Goal: Use online tool/utility: Use online tool/utility

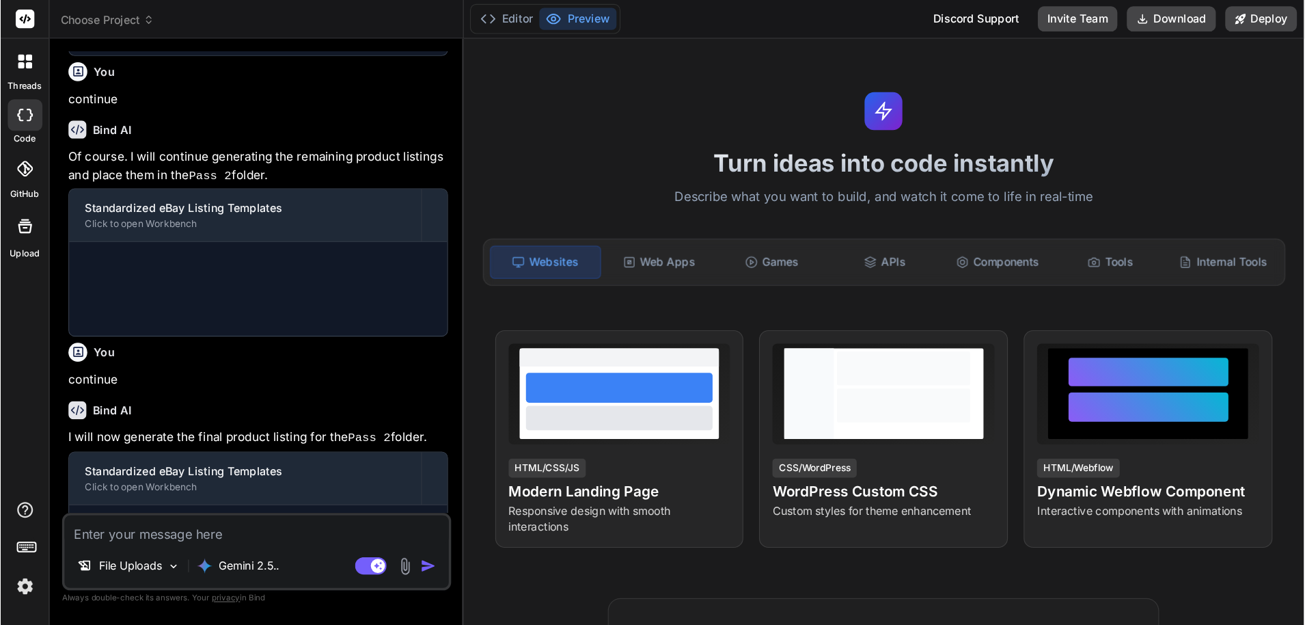
scroll to position [702, 0]
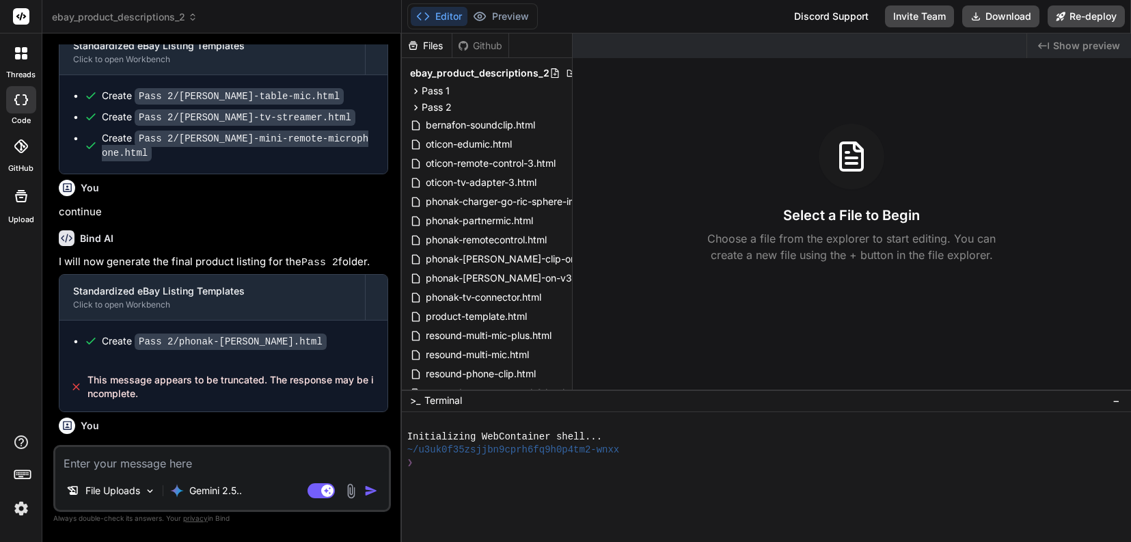
type textarea "x"
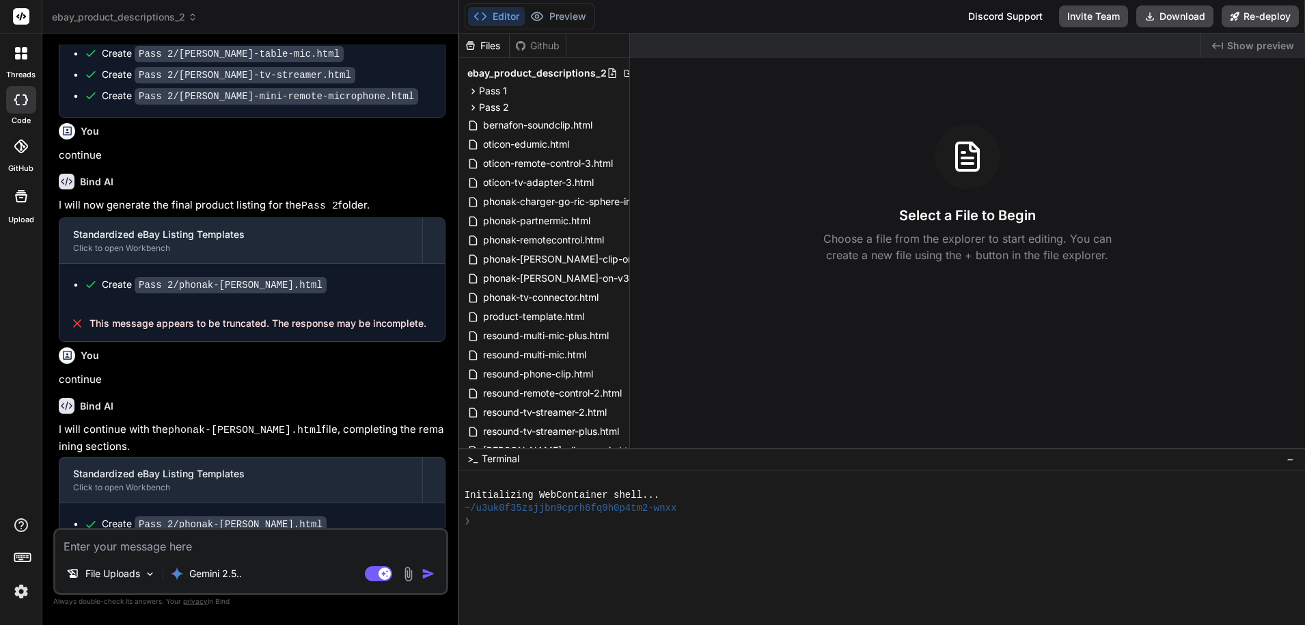
scroll to position [644, 0]
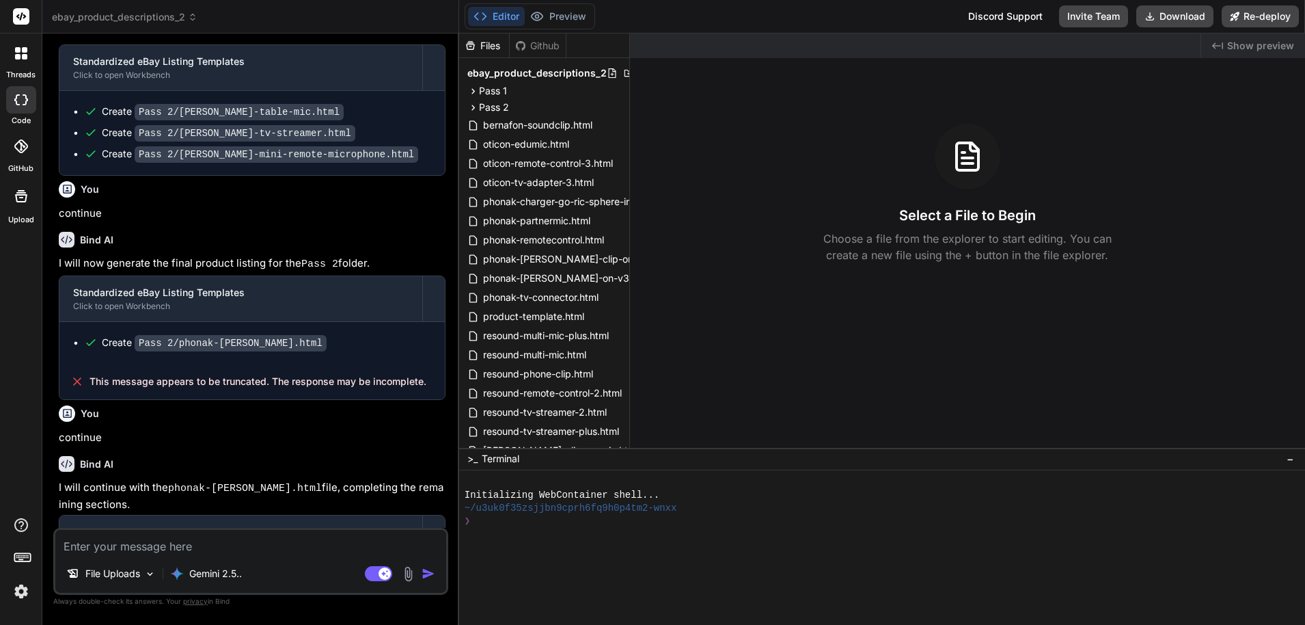
click at [122, 25] on header "ebay_product_descriptions_2 Created with Pixso." at bounding box center [250, 16] width 417 height 33
click at [124, 20] on span "ebay_product_descriptions_2" at bounding box center [125, 17] width 146 height 14
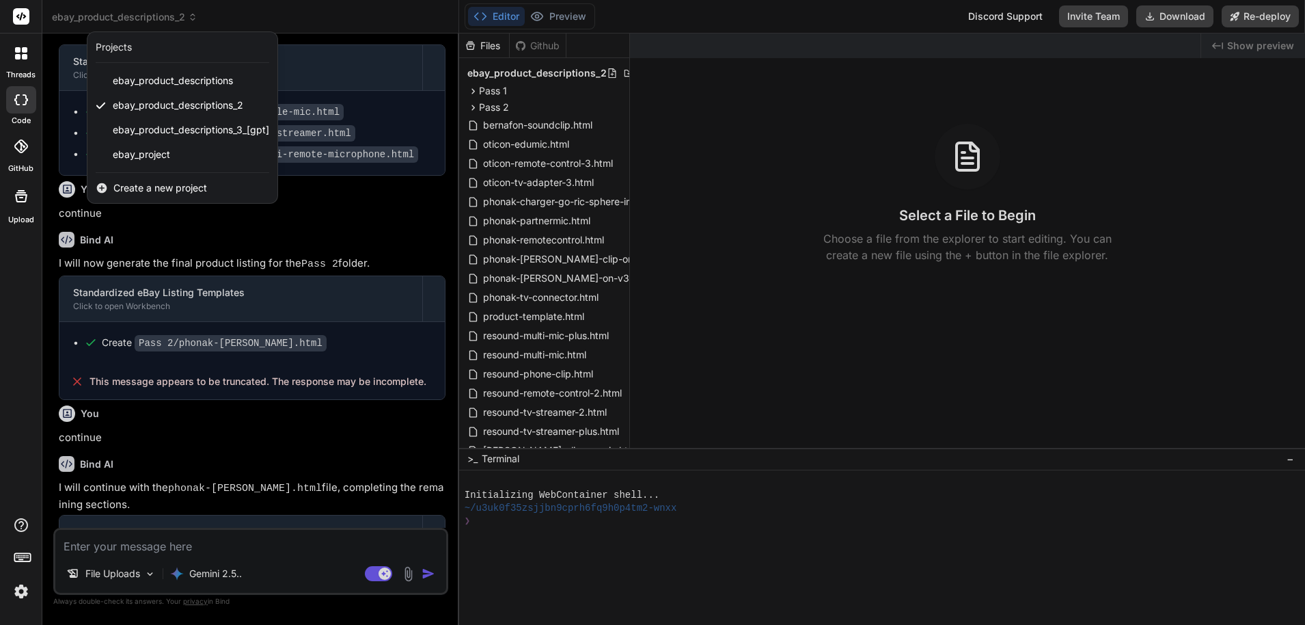
click at [165, 195] on div "Create a new project" at bounding box center [182, 188] width 190 height 30
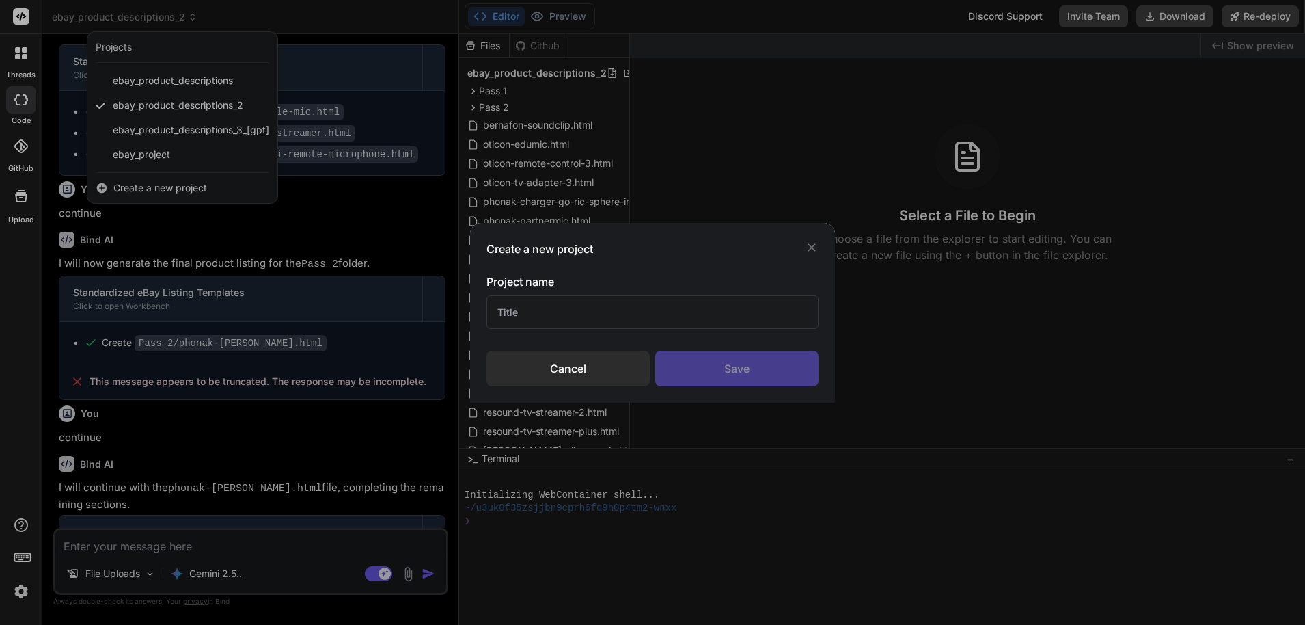
click at [595, 310] on input "text" at bounding box center [653, 311] width 333 height 33
type input "Chat Phone Agent Test"
click at [711, 355] on div "Save" at bounding box center [736, 369] width 163 height 36
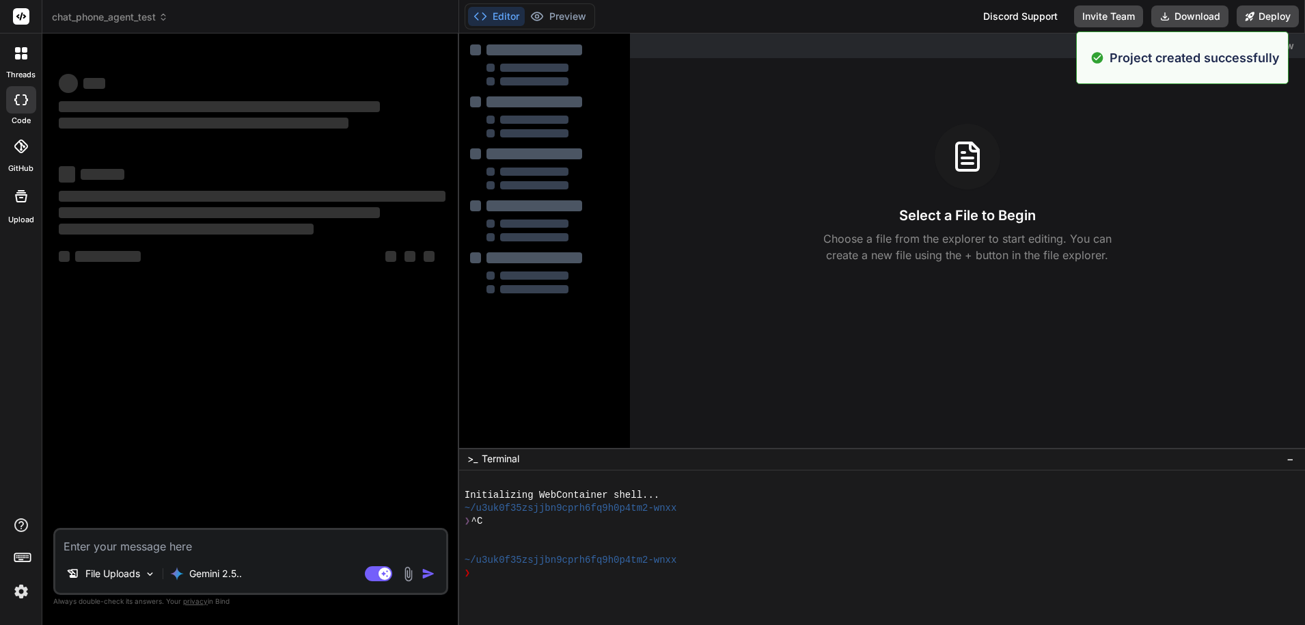
scroll to position [0, 0]
type textarea "x"
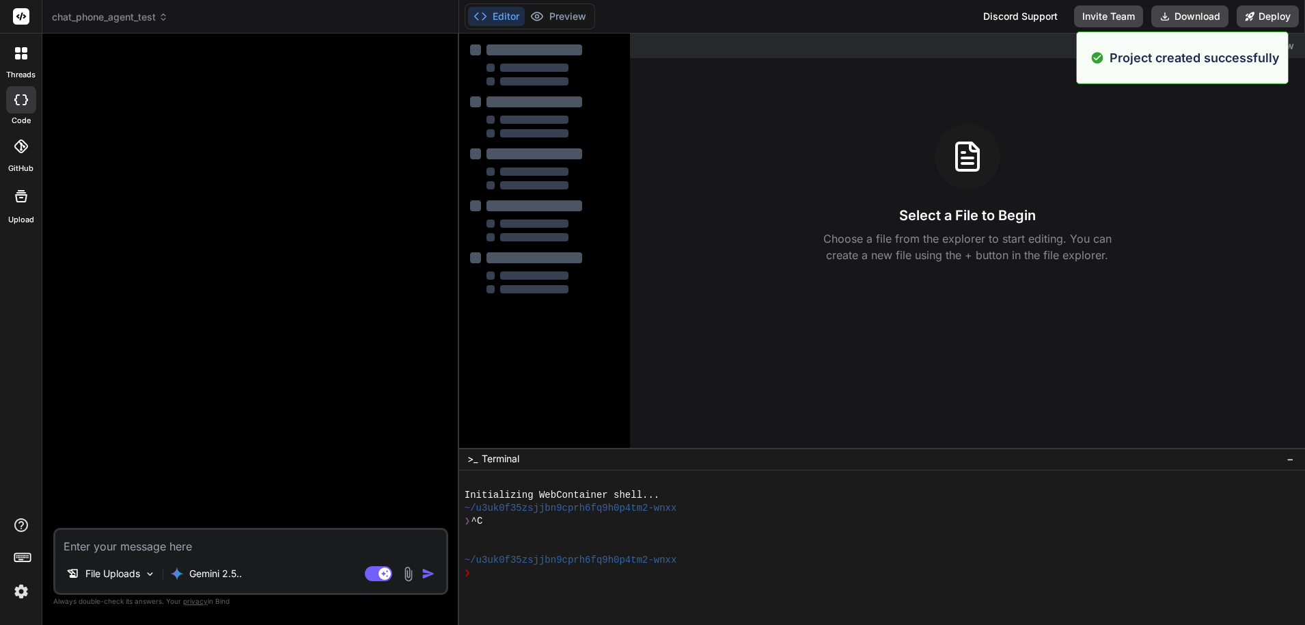
click at [178, 541] on textarea at bounding box center [250, 542] width 391 height 25
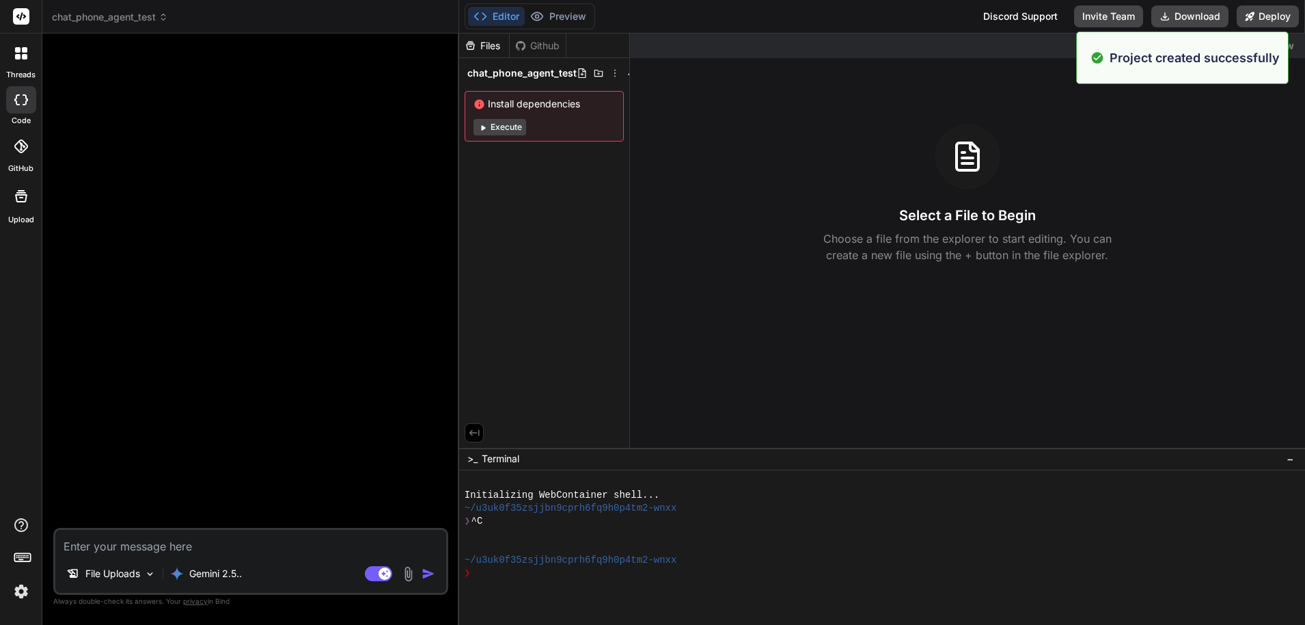
paste textarea "Use modern frameworks like Node.js for backend, React for front-end, and Python…"
type textarea "Use modern frameworks like Node.js for backend, React for front-end, and Python…"
type textarea "x"
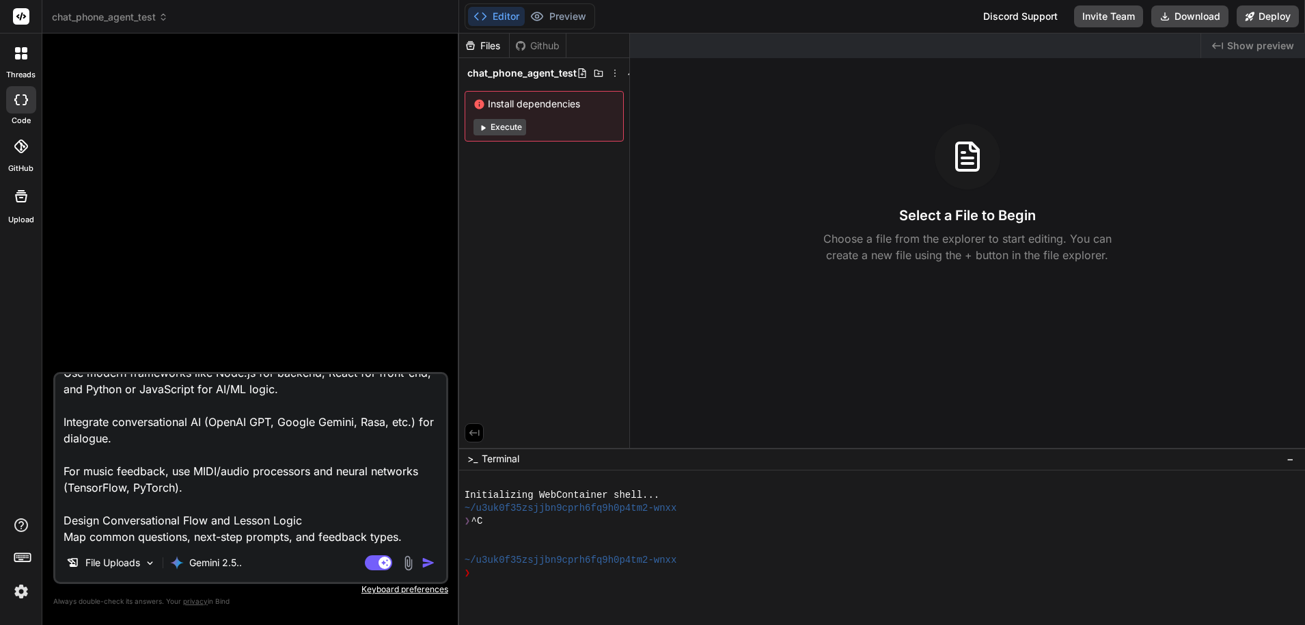
type textarea "Use modern frameworks like Node.js for backend, React for front-end, and Python…"
click at [434, 541] on img "button" at bounding box center [429, 563] width 14 height 14
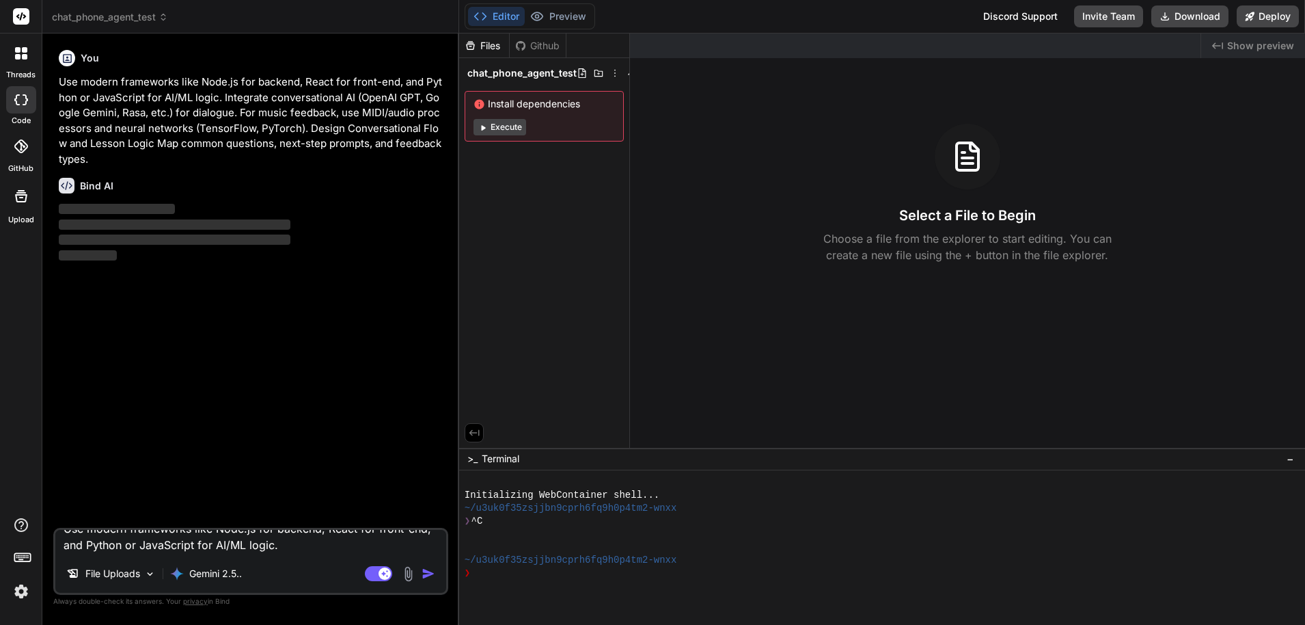
scroll to position [0, 0]
click at [514, 130] on button "Execute" at bounding box center [500, 127] width 53 height 16
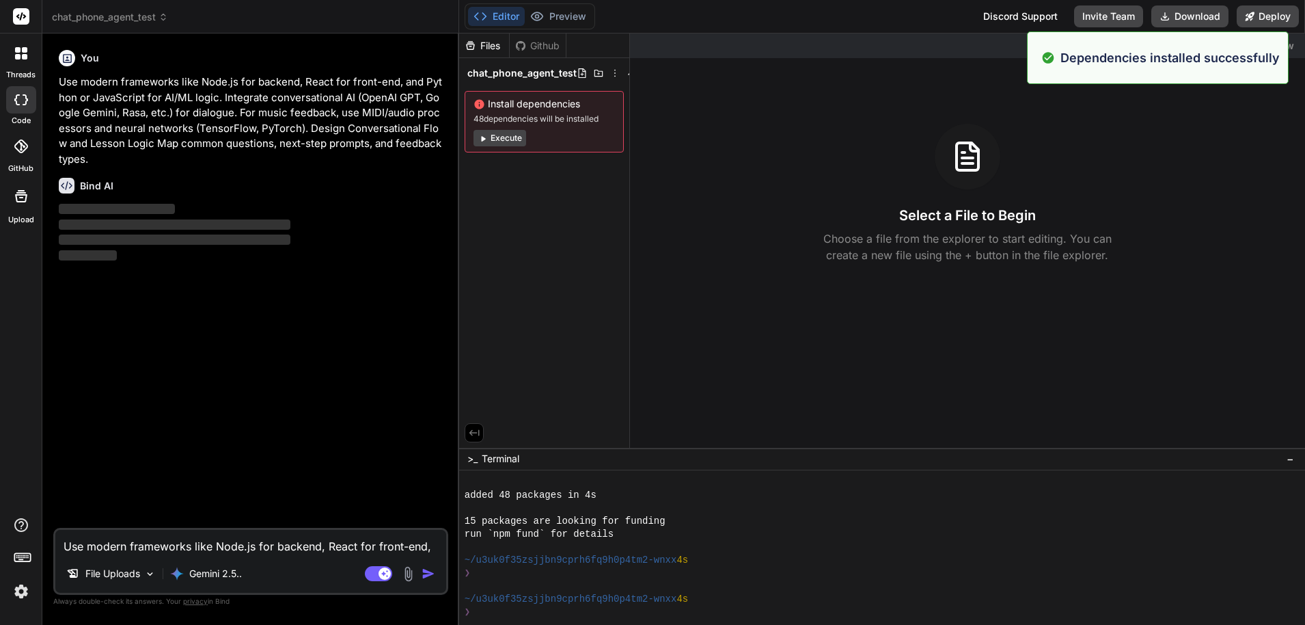
scroll to position [156, 0]
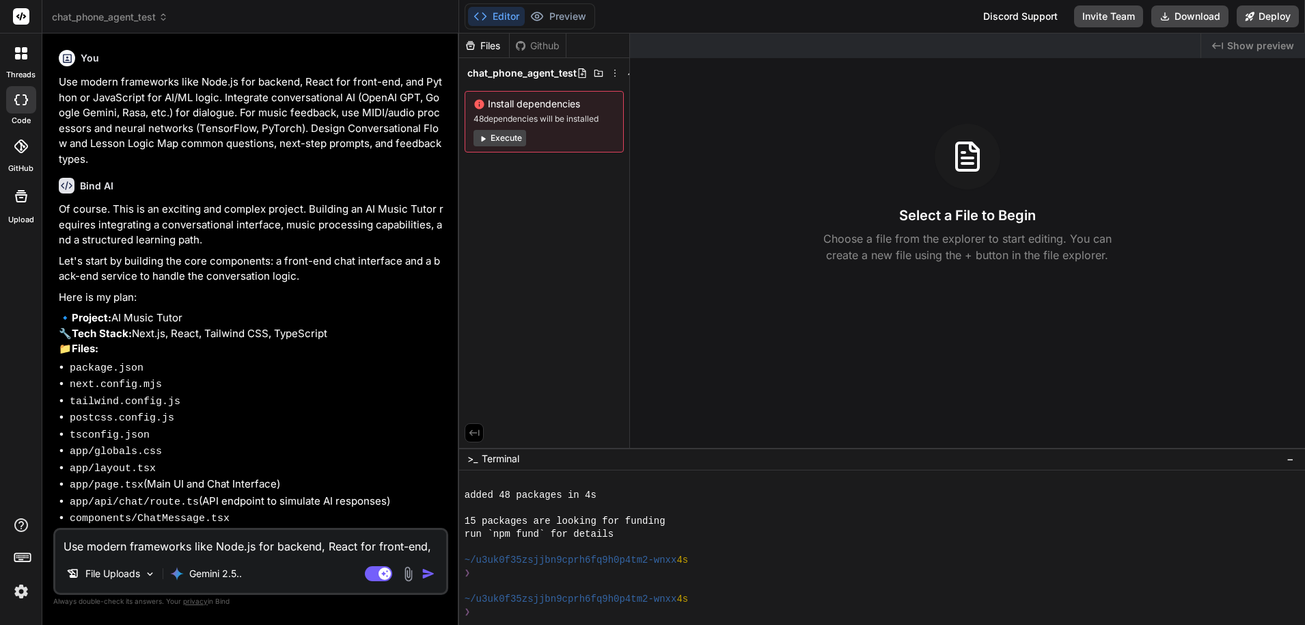
type textarea "x"
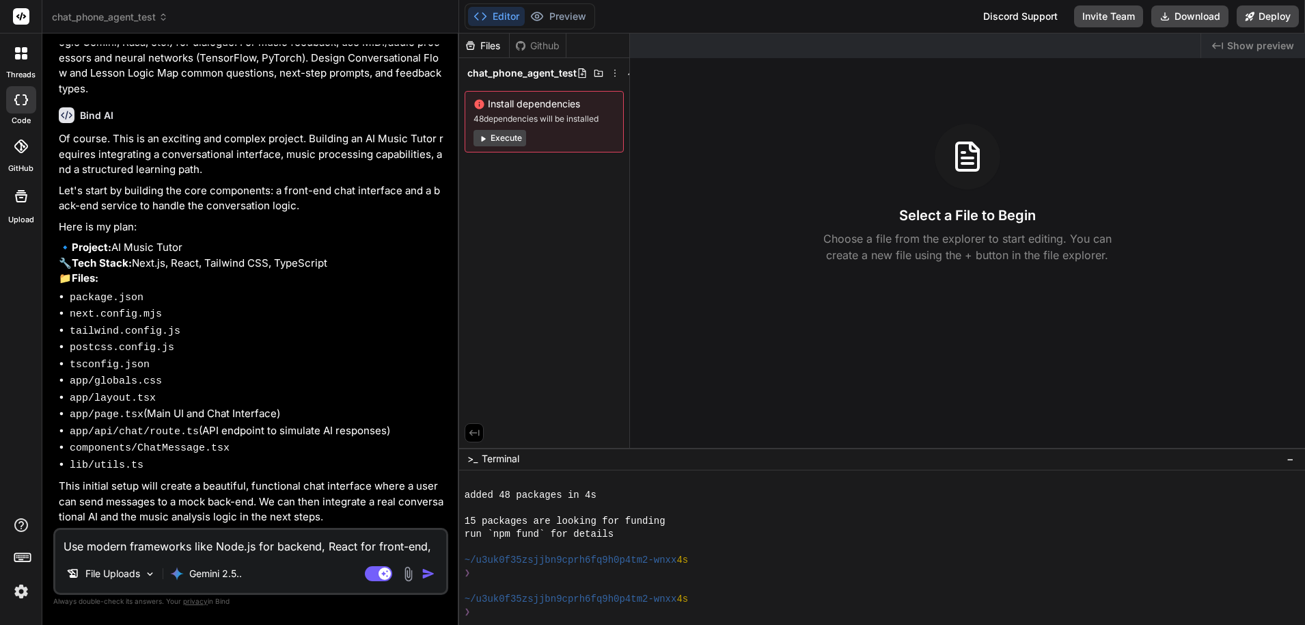
scroll to position [76, 0]
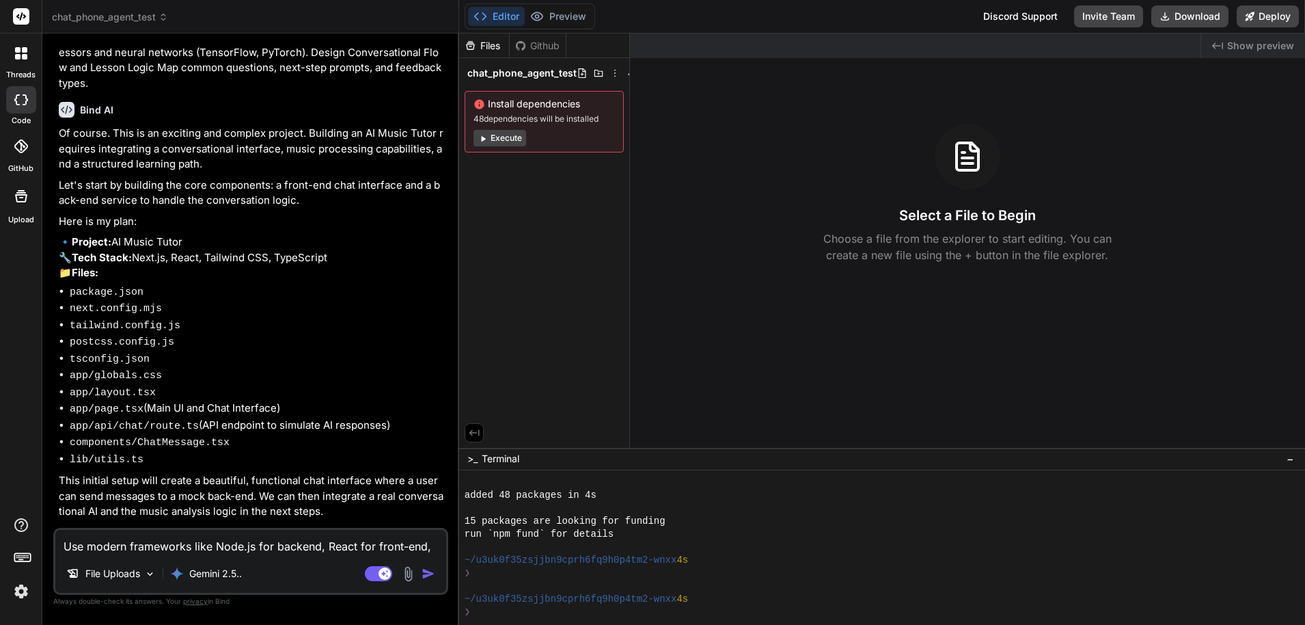
click at [303, 541] on textarea "Use modern frameworks like Node.js for backend, React for front-end, and Python…" at bounding box center [250, 542] width 391 height 25
type textarea "y"
type textarea "x"
type textarea "ye"
type textarea "x"
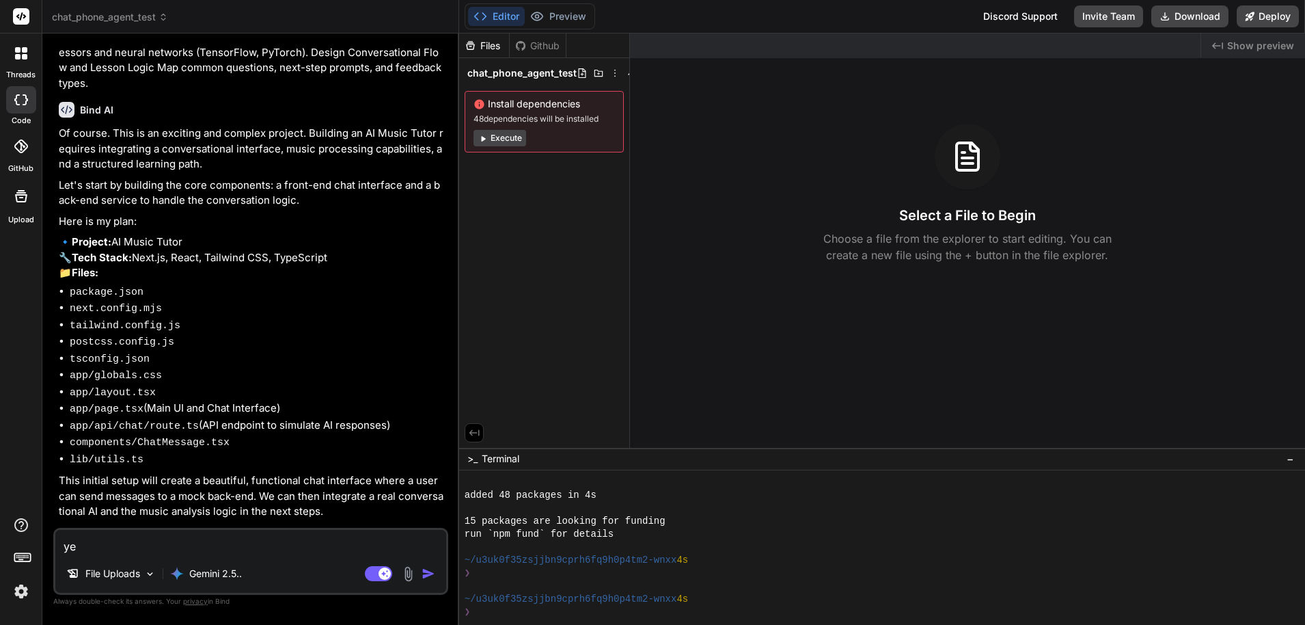
type textarea "yes"
type textarea "x"
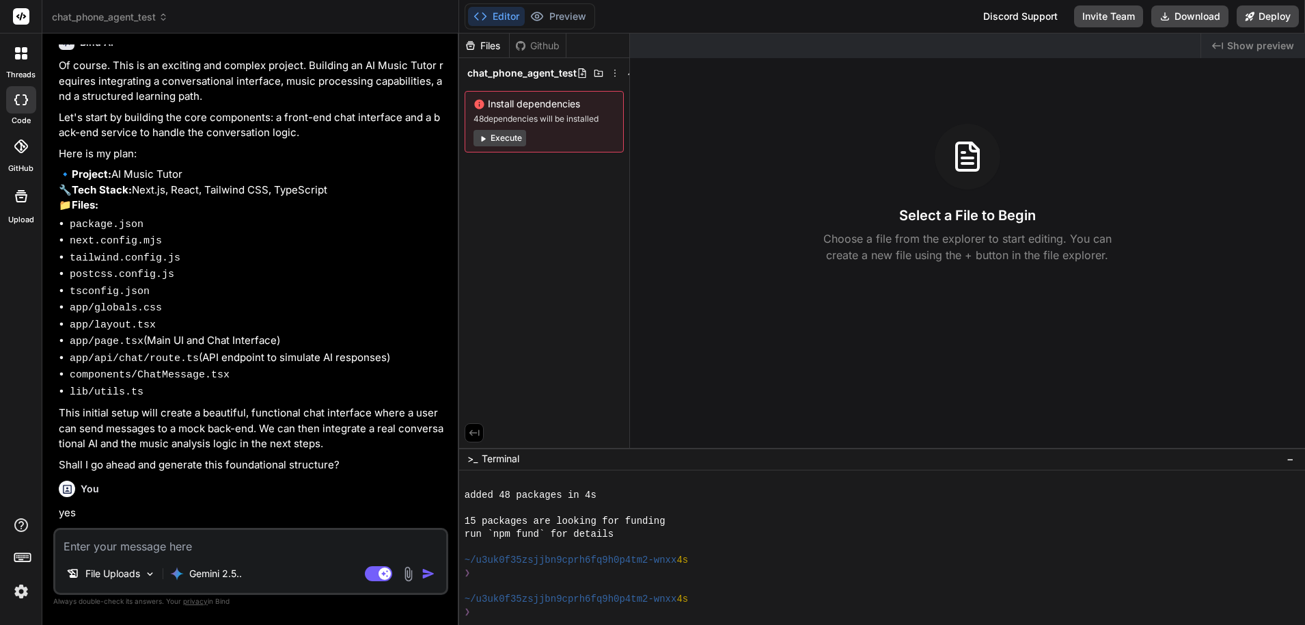
scroll to position [218, 0]
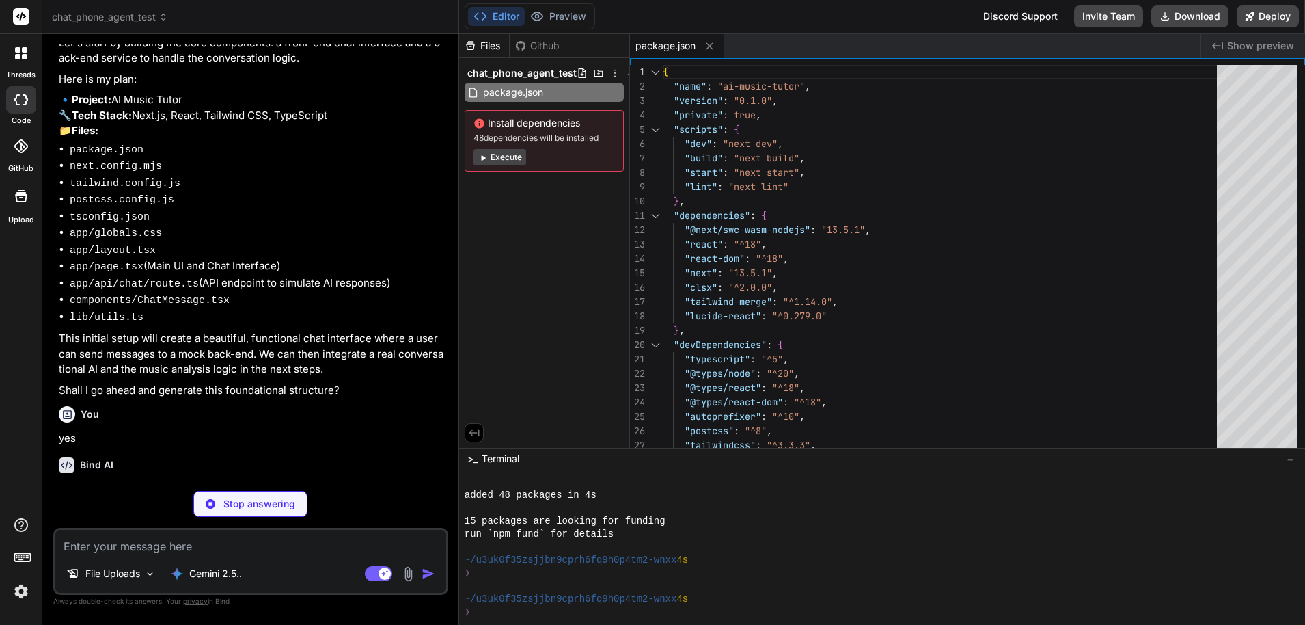
type textarea "x"
type textarea "} export default nextConfig"
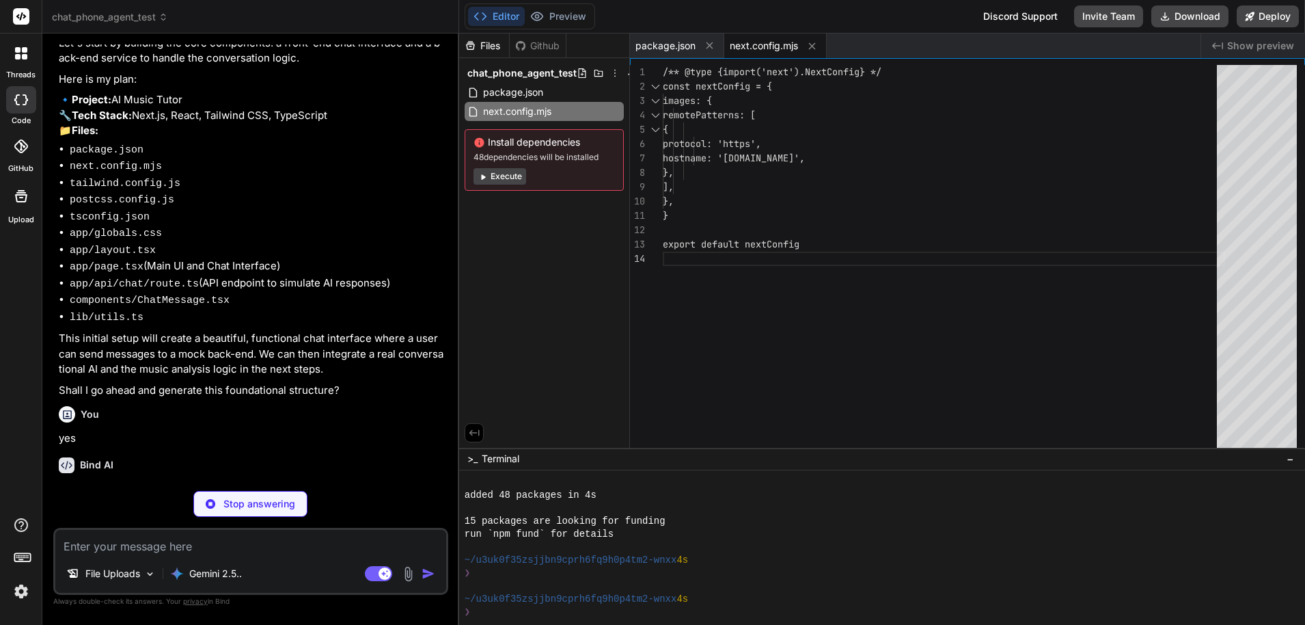
type textarea "x"
type textarea "}, }, }, plugins: [], }"
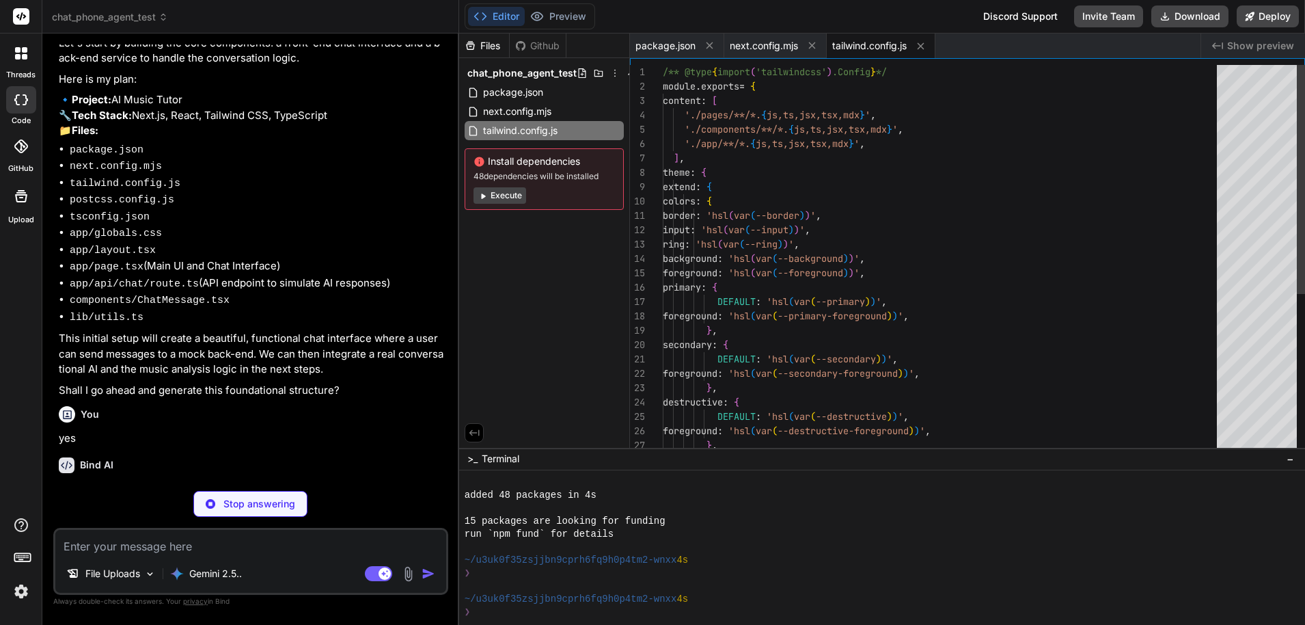
type textarea "x"
type textarea "module.exports = { plugins: { tailwindcss: {}, autoprefixer: {}, }, }"
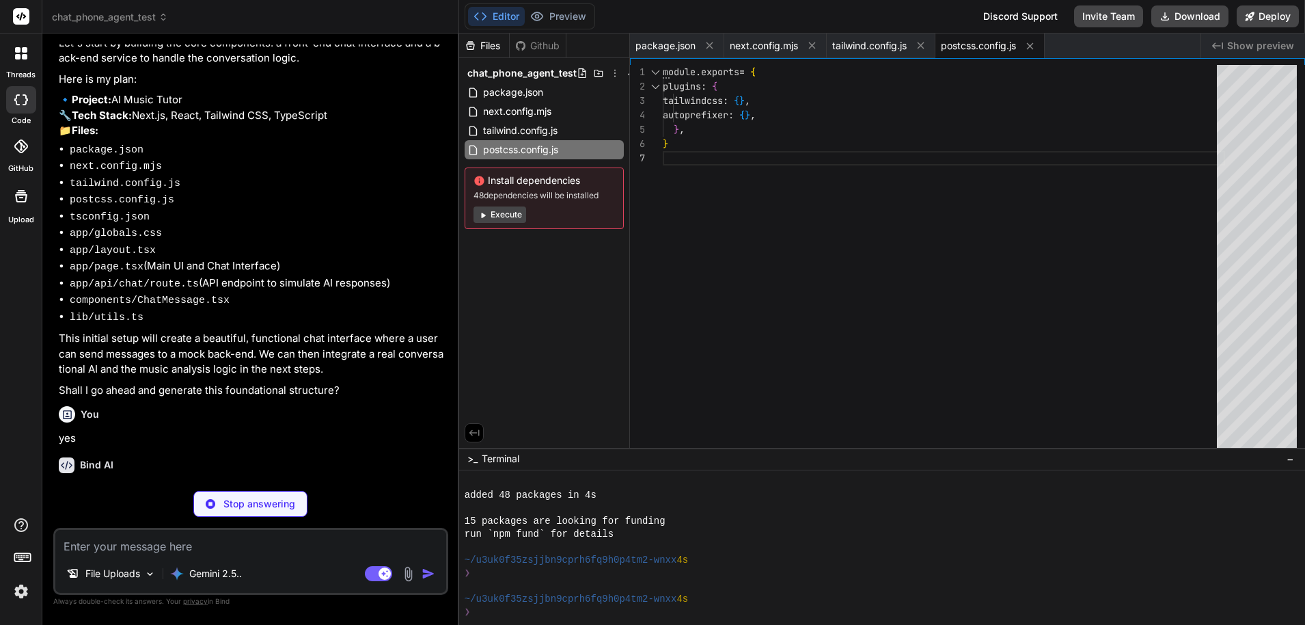
type textarea "x"
type textarea "], "paths": { "@/*": ["./*"] } }, "include": ["next-env.d.ts", "**/*.ts", "**/*…"
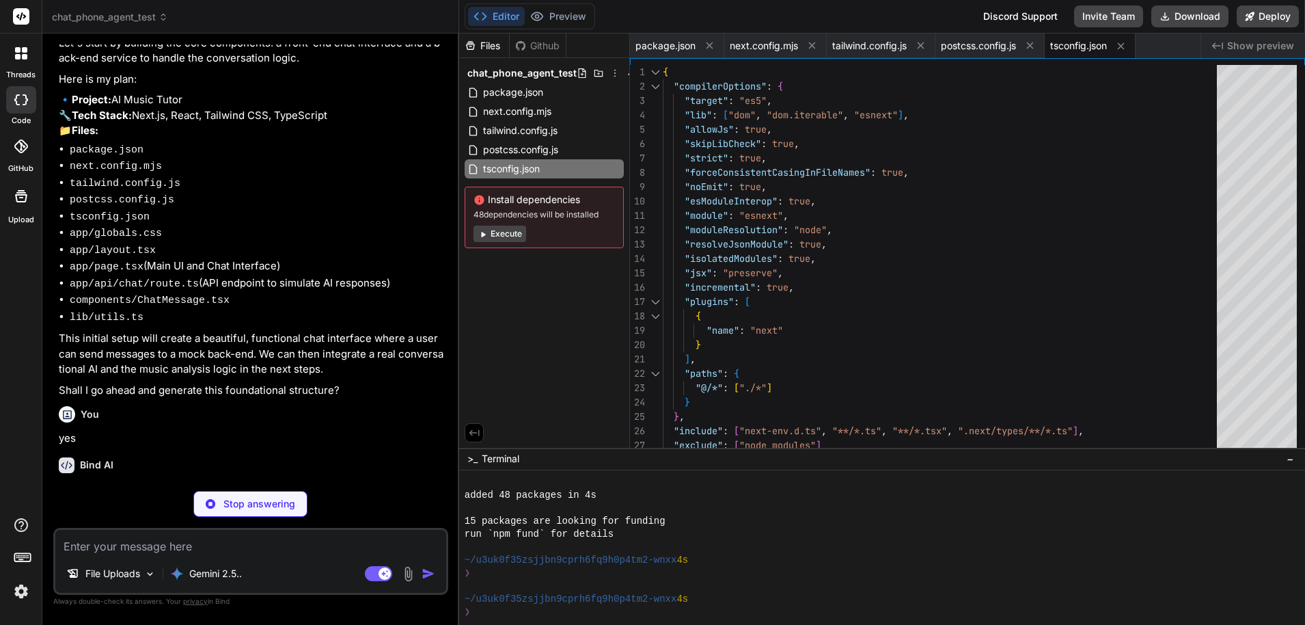
type textarea "x"
type textarea "* { @apply border-border; } body { @apply bg-background text-foreground; } }"
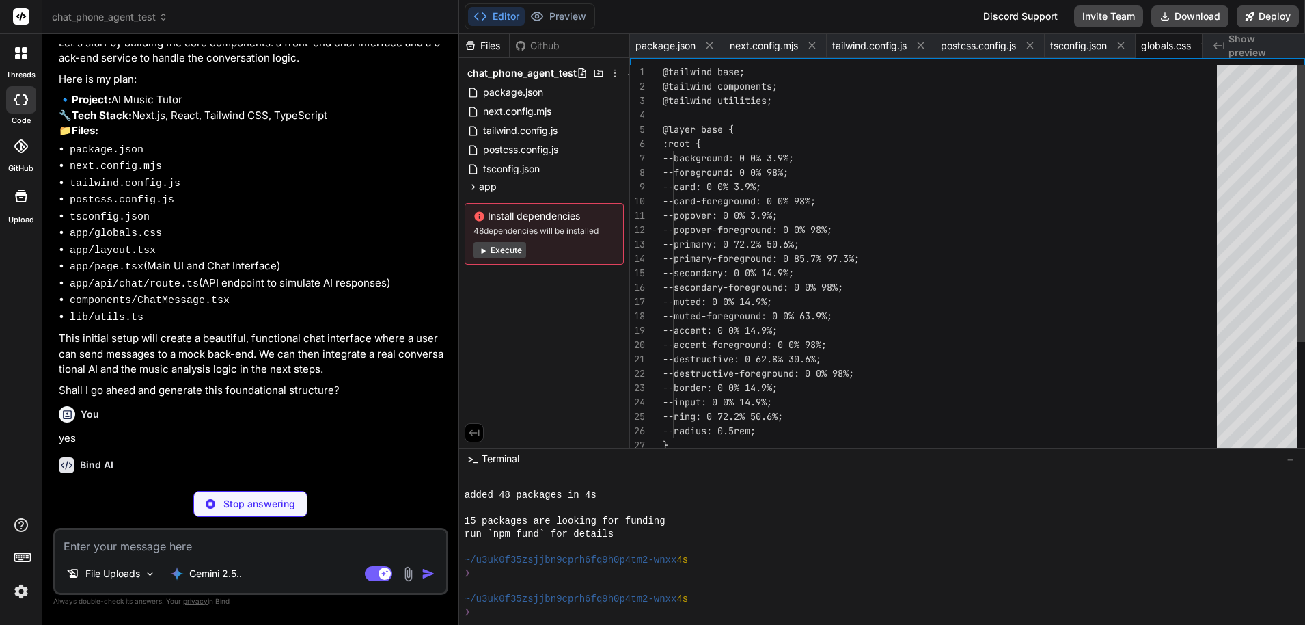
scroll to position [0, 25]
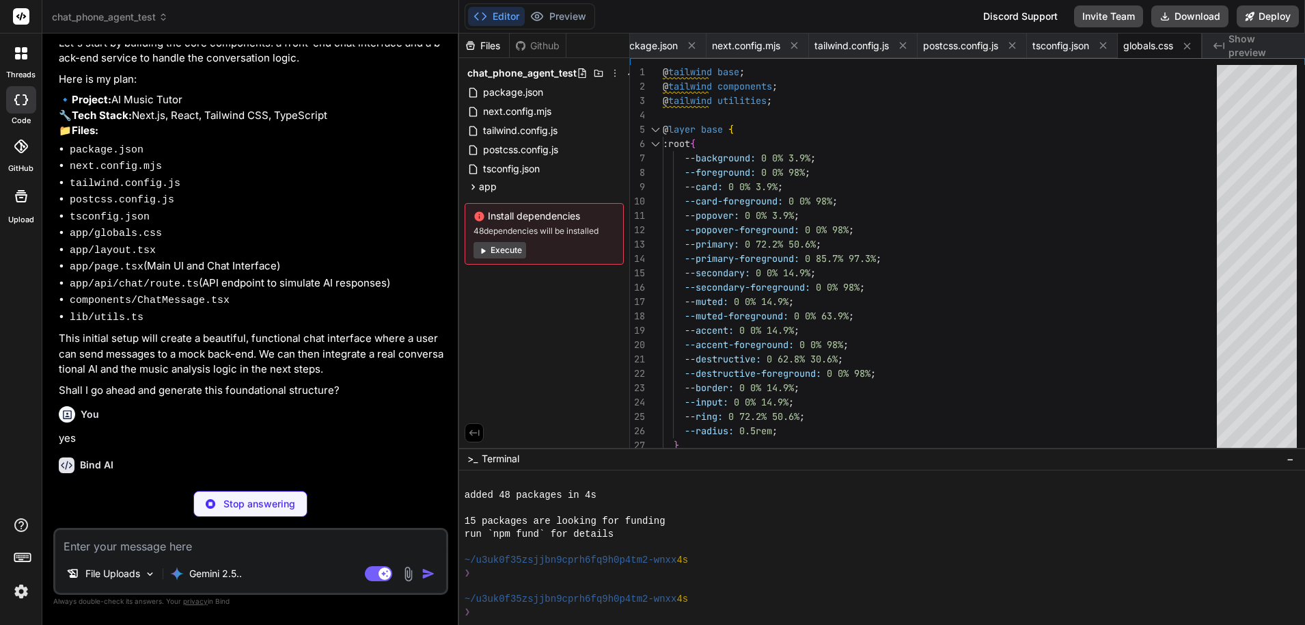
type textarea "x"
type textarea "{children} </body> </html> ) }"
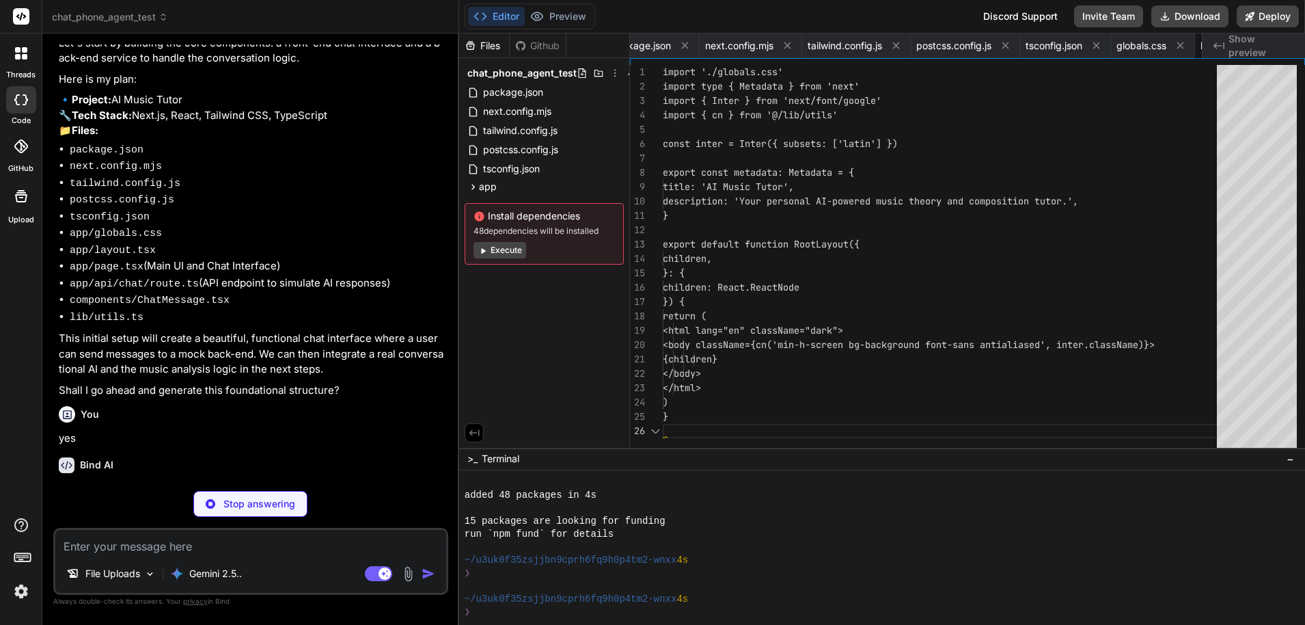
scroll to position [0, 107]
click at [1130, 44] on span "Show preview" at bounding box center [1262, 45] width 66 height 27
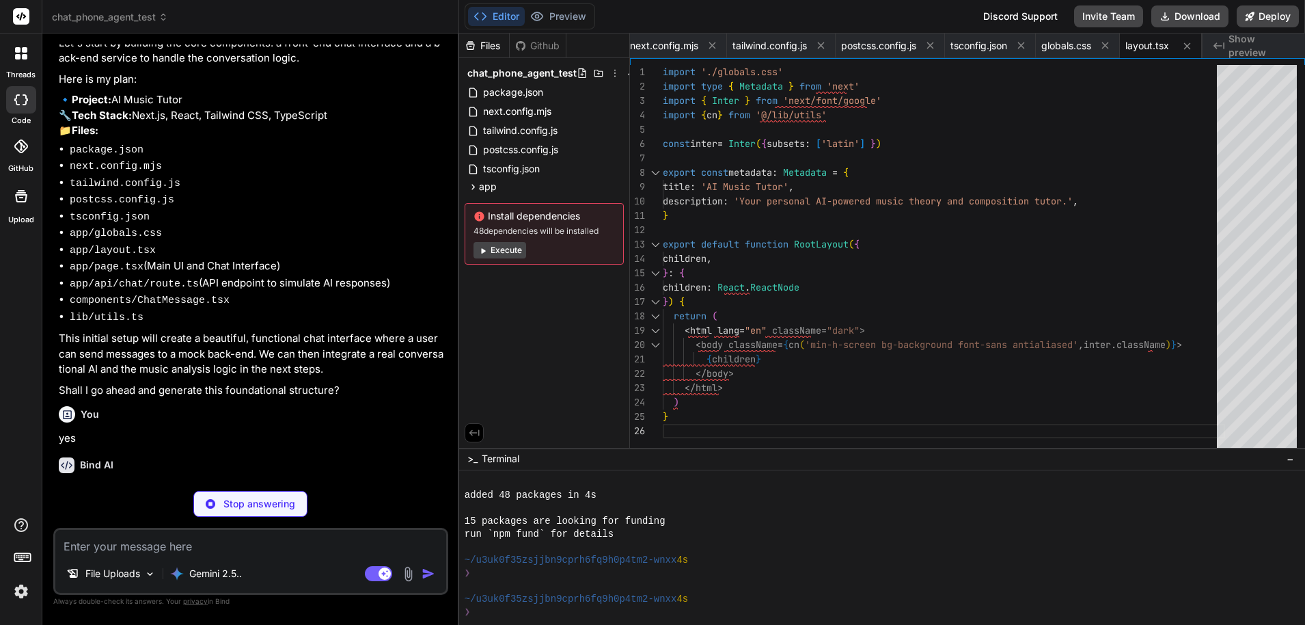
click at [1130, 44] on span "Show preview" at bounding box center [1262, 45] width 66 height 27
click at [521, 254] on button "Execute" at bounding box center [500, 250] width 53 height 16
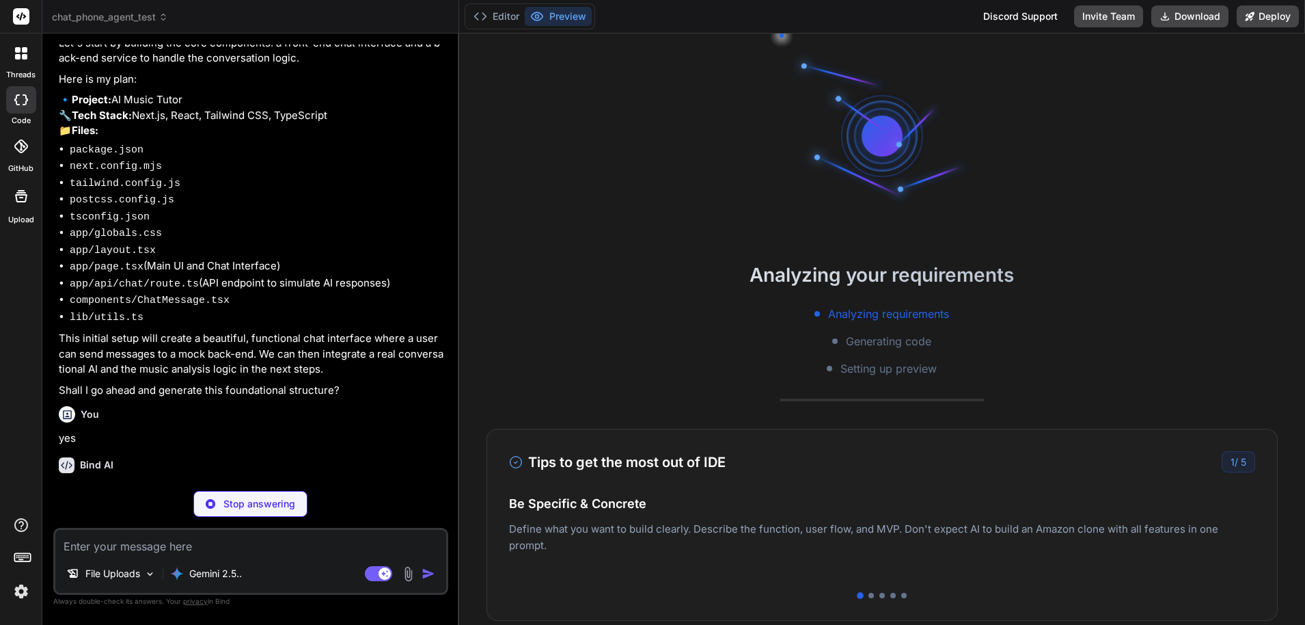
type textarea "x"
type textarea "</div> </form> </div> </footer> </div> ) }"
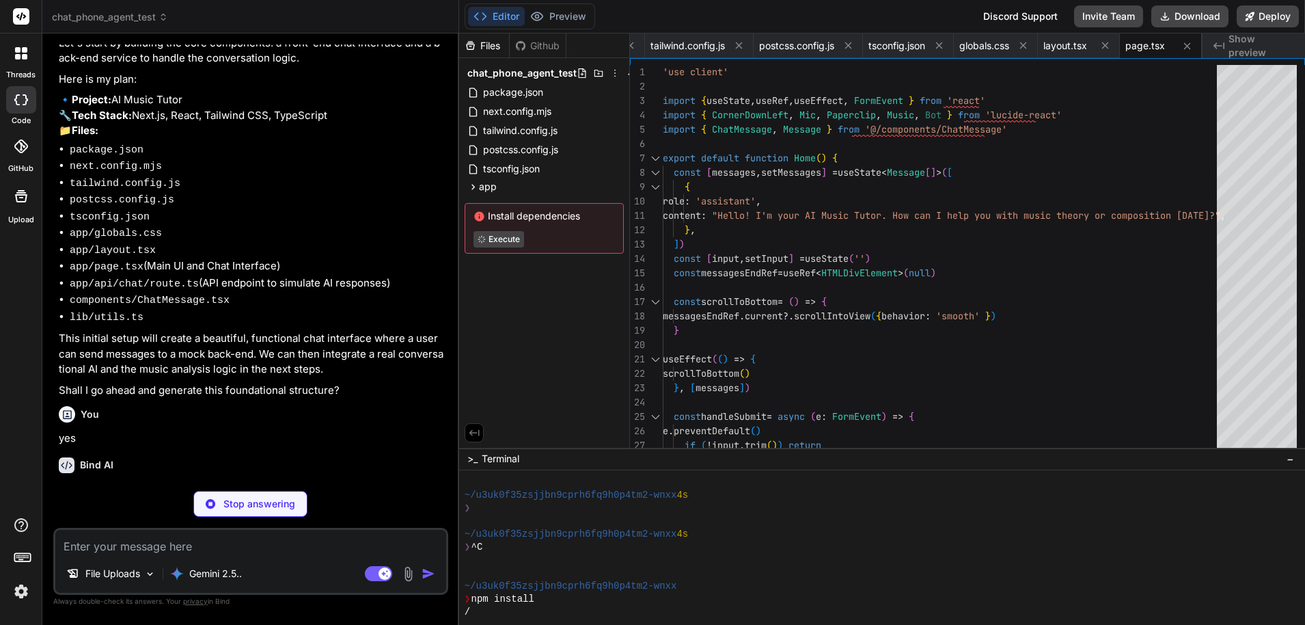
type textarea "x"
type textarea "tell you the notes are C, D, E, F, G, A, B.` return NextResponse.json({ reply }…"
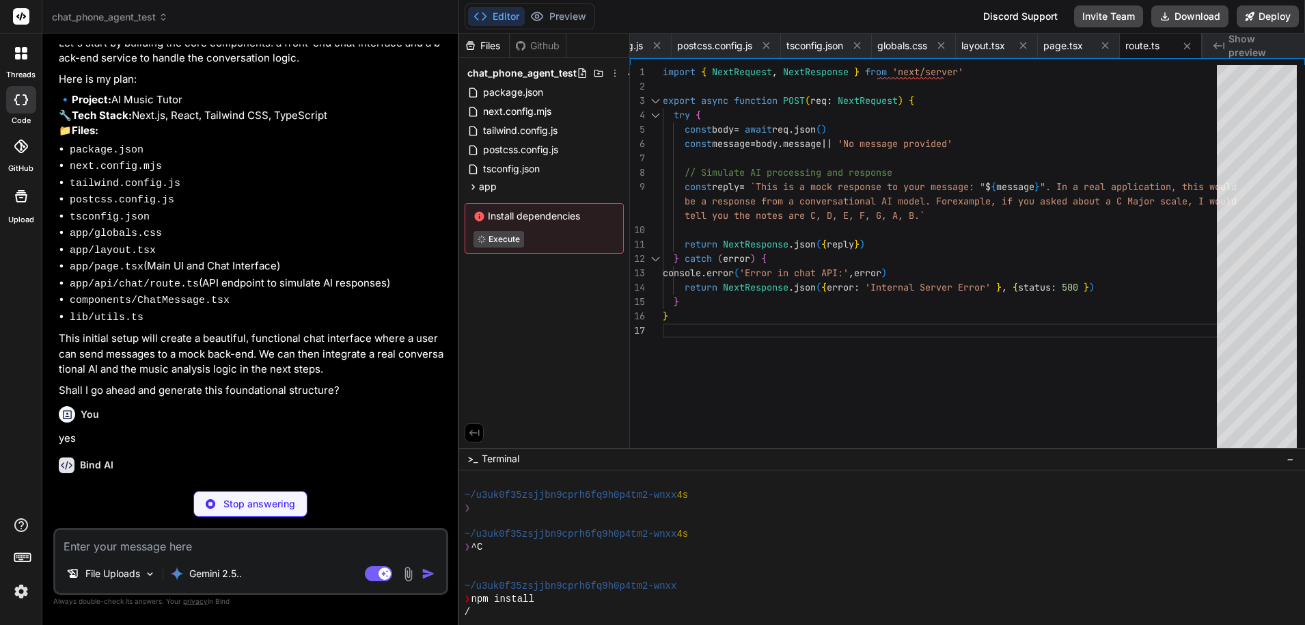
type textarea "x"
type textarea "<div className="flex-shrink-0 w-10 h-10 rounded-full bg-secondary flex items-ce…"
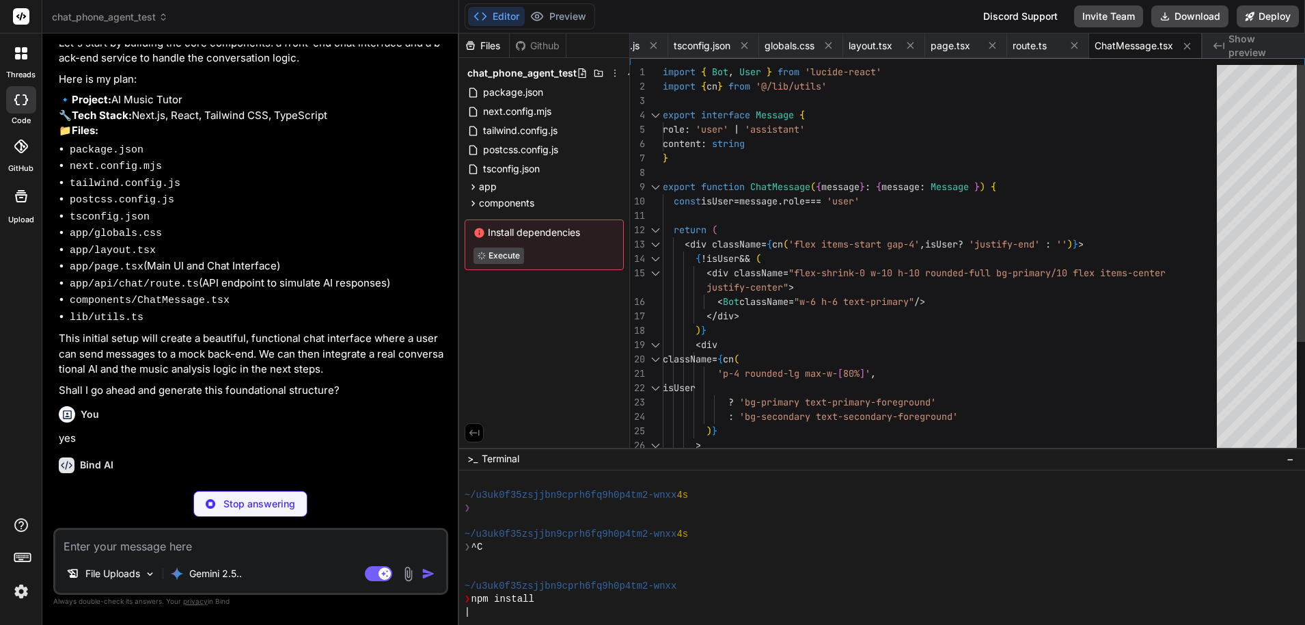
type textarea "x"
type textarea "import { type ClassValue, clsx } from "clsx" import { twMerge } from "tailwind-…"
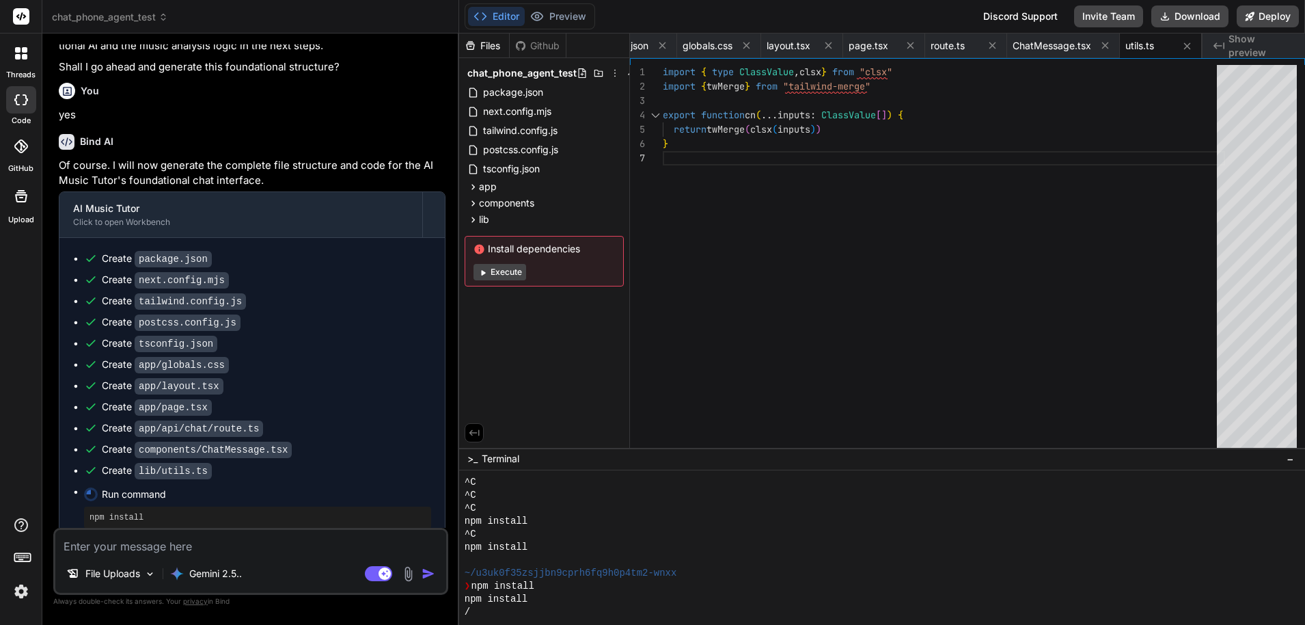
scroll to position [592, 0]
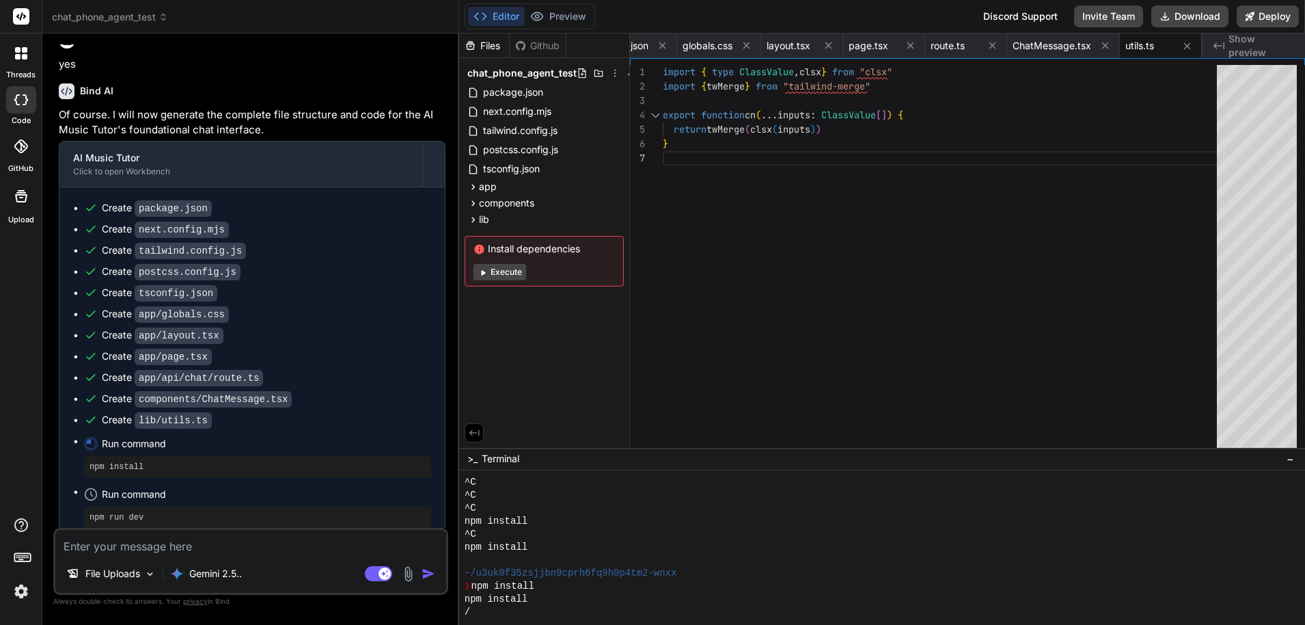
type textarea "x"
